Goal: Share content

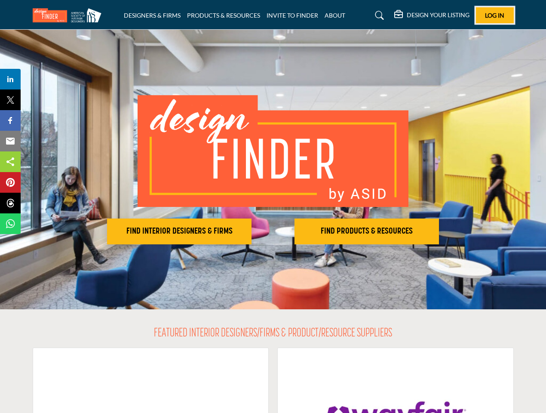
click at [495, 15] on span "Log In" at bounding box center [494, 15] width 19 height 7
click at [179, 231] on h2 "FIND INTERIOR DESIGNERS & FIRMS" at bounding box center [179, 231] width 139 height 10
click at [367, 231] on h2 "FIND PRODUCTS & RESOURCES" at bounding box center [366, 231] width 139 height 10
click at [10, 79] on span "Share" at bounding box center [14, 79] width 24 height 10
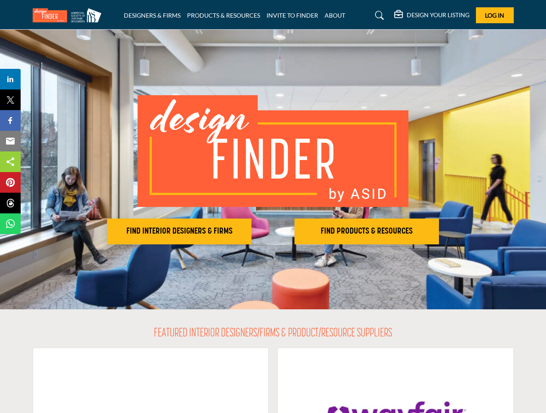
click at [10, 100] on span "Tweet" at bounding box center [14, 100] width 24 height 10
click at [10, 120] on span "Share" at bounding box center [14, 120] width 24 height 10
click at [10, 141] on span "Email" at bounding box center [14, 141] width 24 height 10
click at [10, 162] on span "Share" at bounding box center [14, 161] width 24 height 10
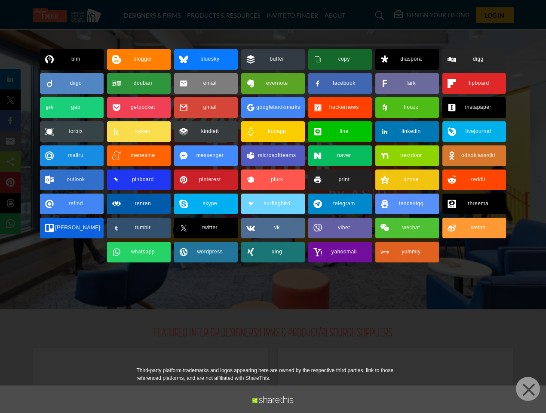
click at [10, 182] on span "Pin" at bounding box center [10, 182] width 16 height 10
